Goal: Task Accomplishment & Management: Manage account settings

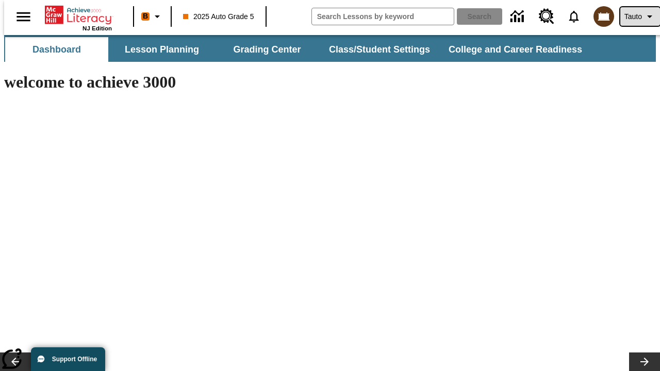
click at [635, 17] on span "Tauto" at bounding box center [634, 16] width 18 height 11
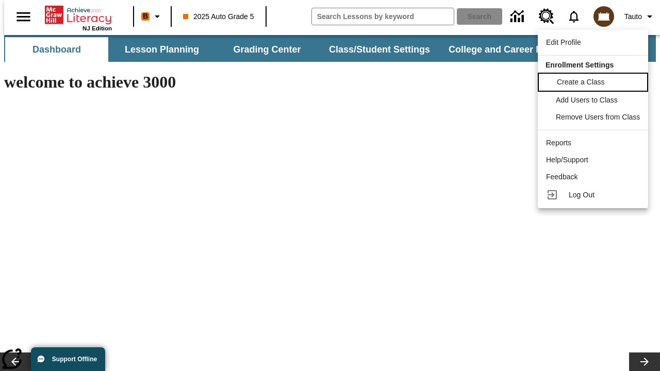
click at [595, 81] on span "Create a Class" at bounding box center [581, 82] width 48 height 8
click at [595, 100] on span "Add Users to Class" at bounding box center [588, 99] width 62 height 8
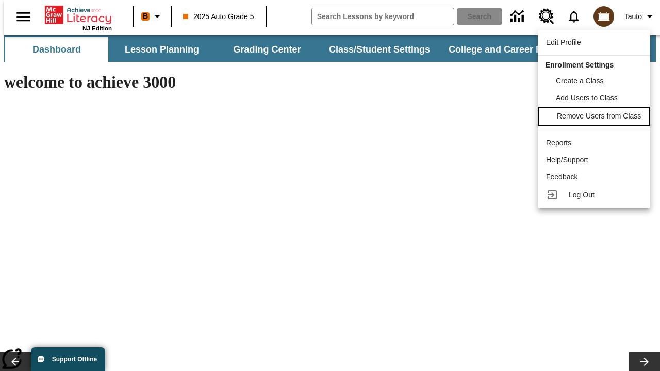
click at [595, 117] on span "Remove Users from Class" at bounding box center [599, 116] width 84 height 8
